Goal: Task Accomplishment & Management: Use online tool/utility

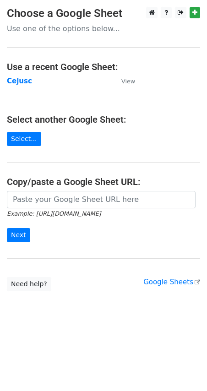
click at [44, 18] on h3 "Choose a Google Sheet" at bounding box center [103, 13] width 193 height 13
click at [51, 29] on p "Use one of the options below..." at bounding box center [103, 29] width 193 height 10
click at [16, 81] on strong "Cejusc" at bounding box center [19, 81] width 25 height 8
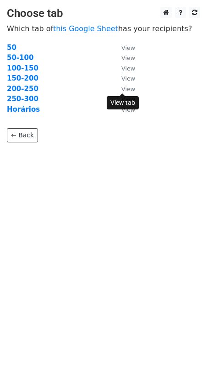
click at [125, 88] on small "View" at bounding box center [128, 89] width 14 height 7
click at [23, 89] on strong "200-250" at bounding box center [23, 89] width 32 height 8
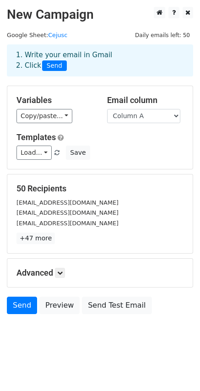
scroll to position [1, 0]
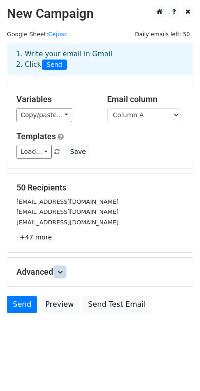
click at [60, 269] on icon at bounding box center [59, 271] width 5 height 5
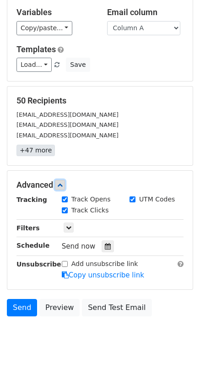
scroll to position [91, 0]
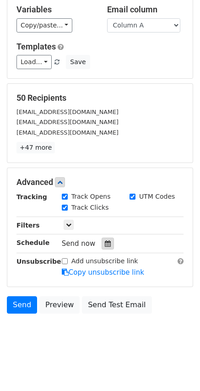
click at [105, 245] on icon at bounding box center [108, 243] width 6 height 6
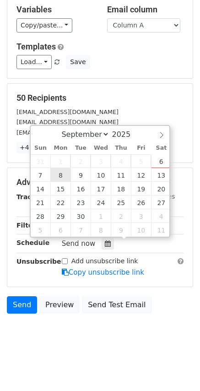
type input "2025-09-08 12:00"
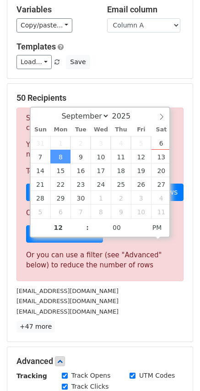
click at [190, 312] on div "cejusc.pontal@tjsp.jus.br" at bounding box center [100, 311] width 181 height 11
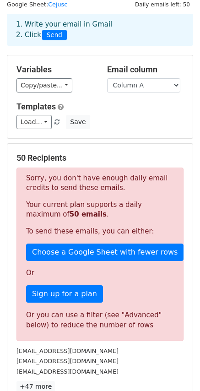
scroll to position [0, 0]
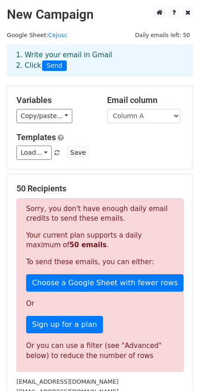
click at [127, 157] on div "Load... No templates saved Save" at bounding box center [100, 153] width 181 height 14
click at [55, 36] on link "Cejusc" at bounding box center [57, 35] width 19 height 7
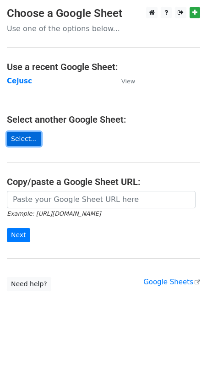
click at [25, 140] on link "Select..." at bounding box center [24, 139] width 34 height 14
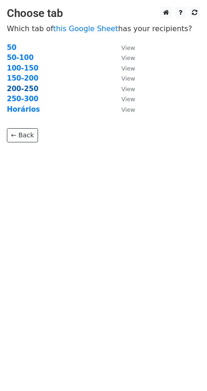
click at [22, 89] on strong "200-250" at bounding box center [23, 89] width 32 height 8
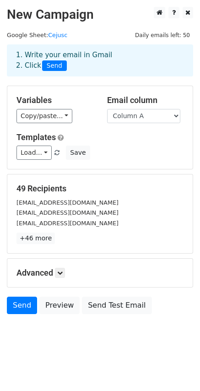
scroll to position [1, 0]
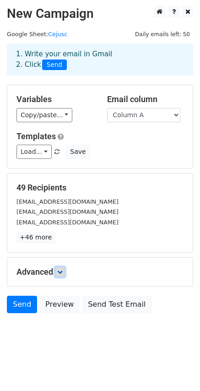
click at [61, 274] on icon at bounding box center [59, 271] width 5 height 5
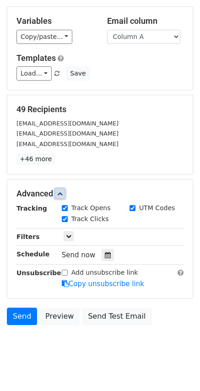
scroll to position [91, 0]
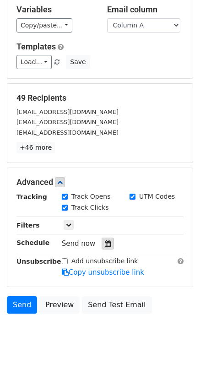
click at [105, 246] on icon at bounding box center [108, 243] width 6 height 6
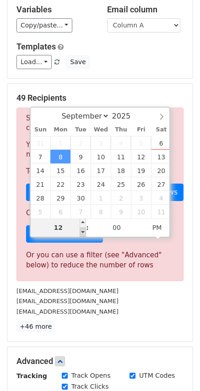
type input "2025-09-08 11:00"
type input "11"
click at [83, 233] on span at bounding box center [83, 232] width 6 height 9
type input "2025-09-08 10:00"
type input "10"
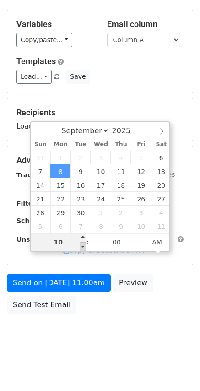
click at [83, 233] on div "10 : 00 AM" at bounding box center [100, 242] width 139 height 18
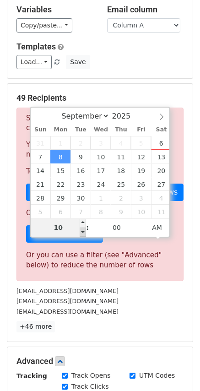
type input "2025-09-08 09:00"
type input "09"
click at [84, 232] on span at bounding box center [83, 232] width 6 height 9
click at [117, 318] on div "49 Recipients Sorry, you don't have enough daily email credits to send these em…" at bounding box center [99, 212] width 167 height 239
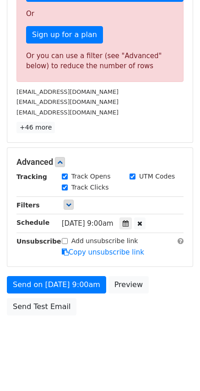
scroll to position [292, 0]
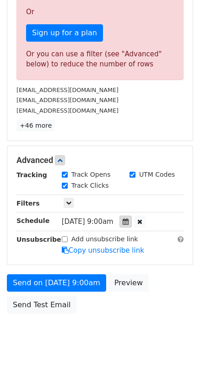
click at [129, 220] on icon at bounding box center [126, 221] width 6 height 6
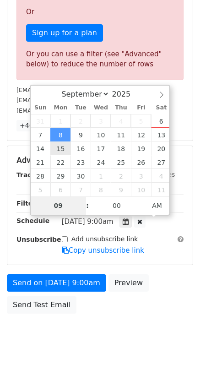
type input "2025-09-15 09:00"
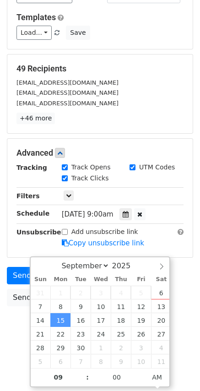
scroll to position [113, 0]
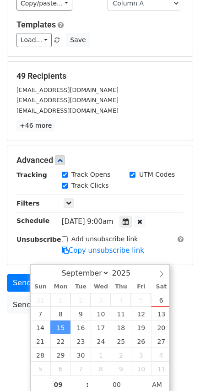
click at [192, 297] on div "Send on Sep 15 at 9:00am Preview Send Test Email" at bounding box center [100, 296] width 200 height 44
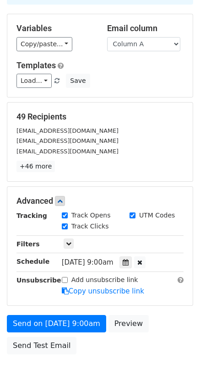
scroll to position [0, 0]
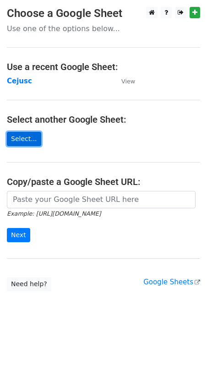
click at [32, 143] on link "Select..." at bounding box center [24, 139] width 34 height 14
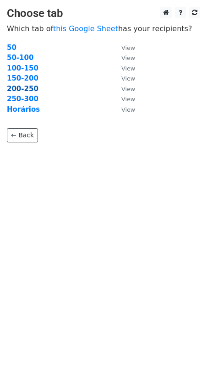
click at [25, 90] on strong "200-250" at bounding box center [23, 89] width 32 height 8
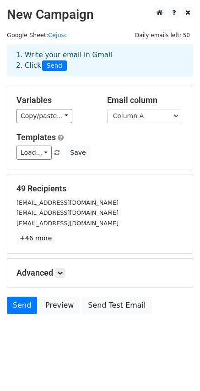
scroll to position [1, 0]
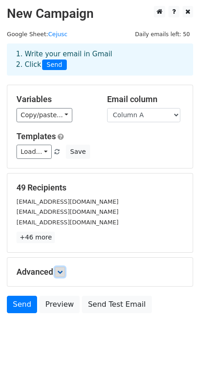
click at [61, 273] on icon at bounding box center [59, 271] width 5 height 5
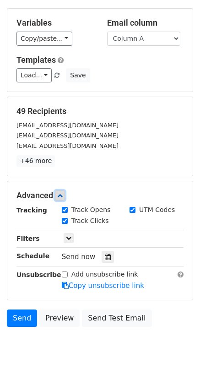
scroll to position [91, 0]
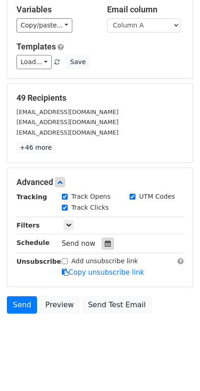
click at [105, 246] on icon at bounding box center [108, 243] width 6 height 6
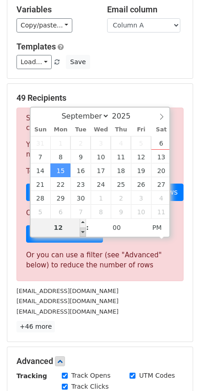
type input "2025-09-15 11:00"
type input "11"
click at [83, 232] on span at bounding box center [83, 232] width 6 height 9
type input "2025-09-15 10:00"
type input "10"
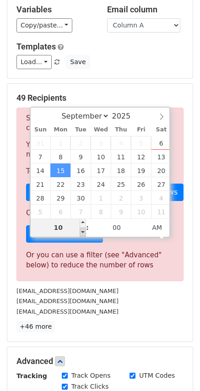
click at [84, 233] on span at bounding box center [83, 232] width 6 height 9
type input "2025-09-15 09:00"
type input "09"
click at [83, 232] on span at bounding box center [83, 232] width 6 height 9
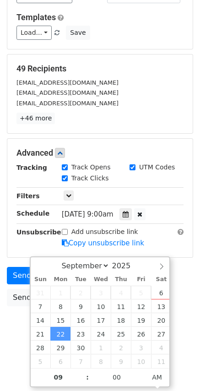
scroll to position [113, 0]
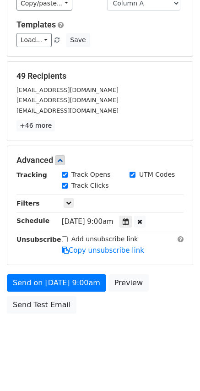
click at [179, 269] on form "Variables Copy/paste... {{Column A}} Email column Column A Templates Load... No…" at bounding box center [100, 145] width 186 height 345
click at [131, 223] on div at bounding box center [125, 222] width 12 height 12
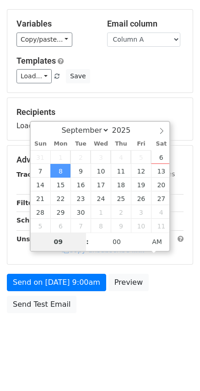
scroll to position [76, 0]
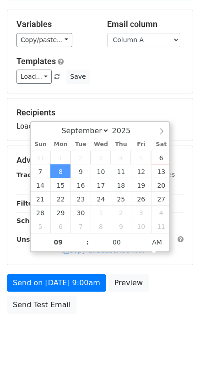
click at [165, 309] on div "Send on Sep 8 at 9:00am Preview Send Test Email" at bounding box center [100, 296] width 200 height 44
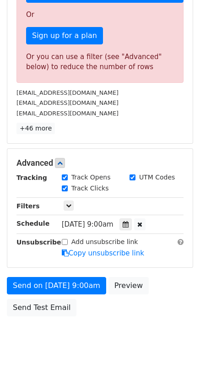
scroll to position [292, 0]
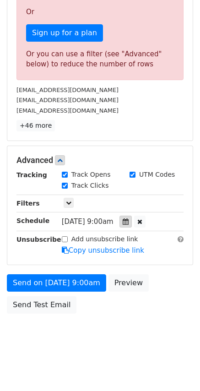
click at [129, 221] on icon at bounding box center [126, 221] width 6 height 6
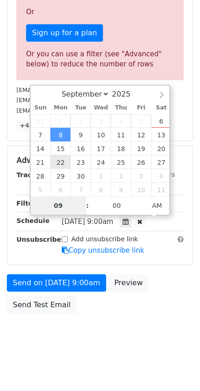
type input "2025-09-22 09:00"
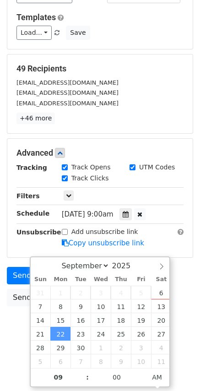
scroll to position [113, 0]
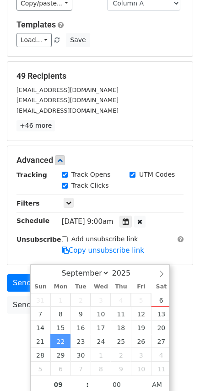
click at [185, 277] on div "Send on Sep 22 at 9:00am Preview Send Test Email" at bounding box center [100, 296] width 200 height 44
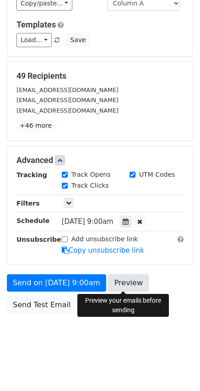
click at [119, 288] on link "Preview" at bounding box center [129, 282] width 40 height 17
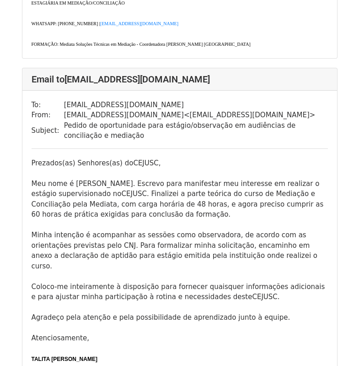
scroll to position [3891, 0]
